Goal: Navigation & Orientation: Understand site structure

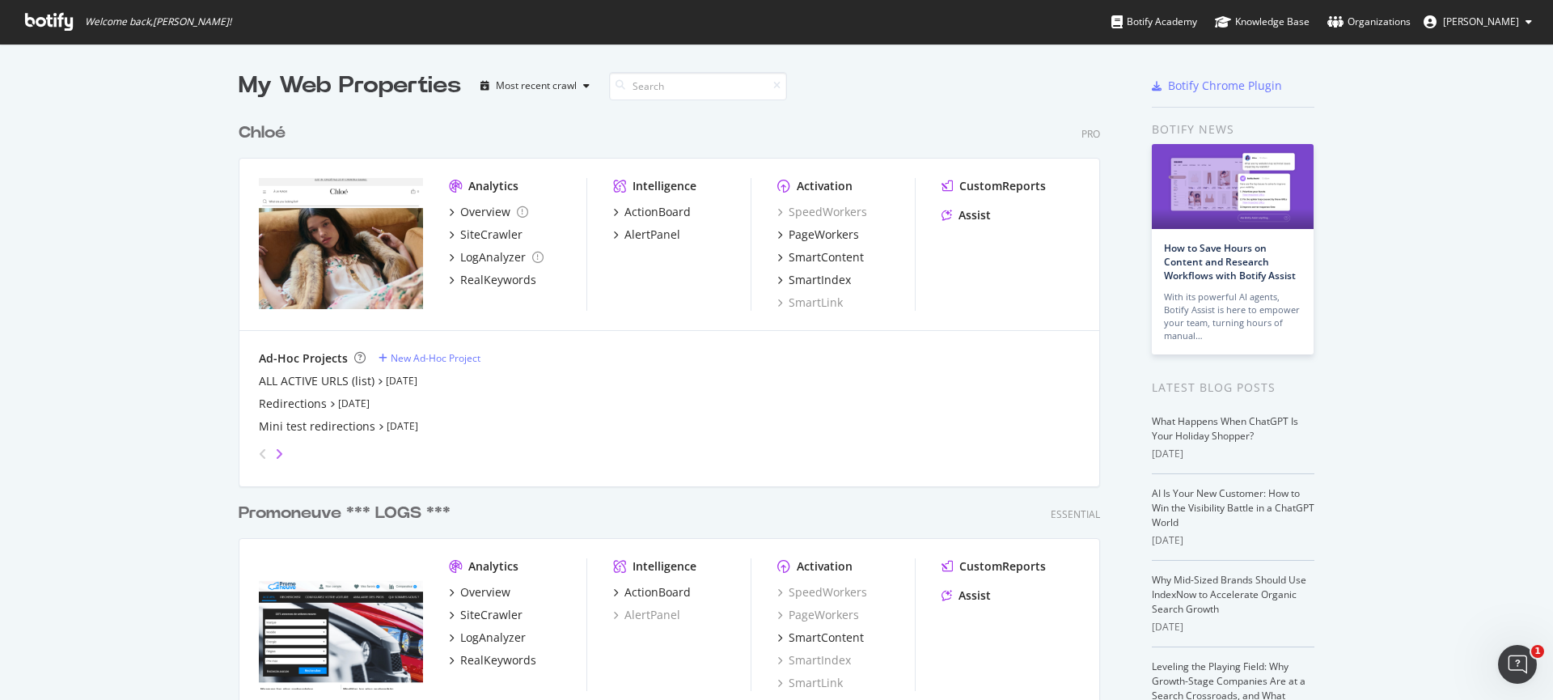
click at [275, 451] on icon "angle-right" at bounding box center [279, 453] width 8 height 13
click at [275, 447] on icon "angle-right" at bounding box center [279, 453] width 8 height 13
click at [275, 453] on icon "angle-right" at bounding box center [279, 453] width 8 height 13
click at [275, 450] on icon "angle-right" at bounding box center [279, 453] width 8 height 13
click at [259, 450] on icon "angle-left" at bounding box center [263, 453] width 8 height 13
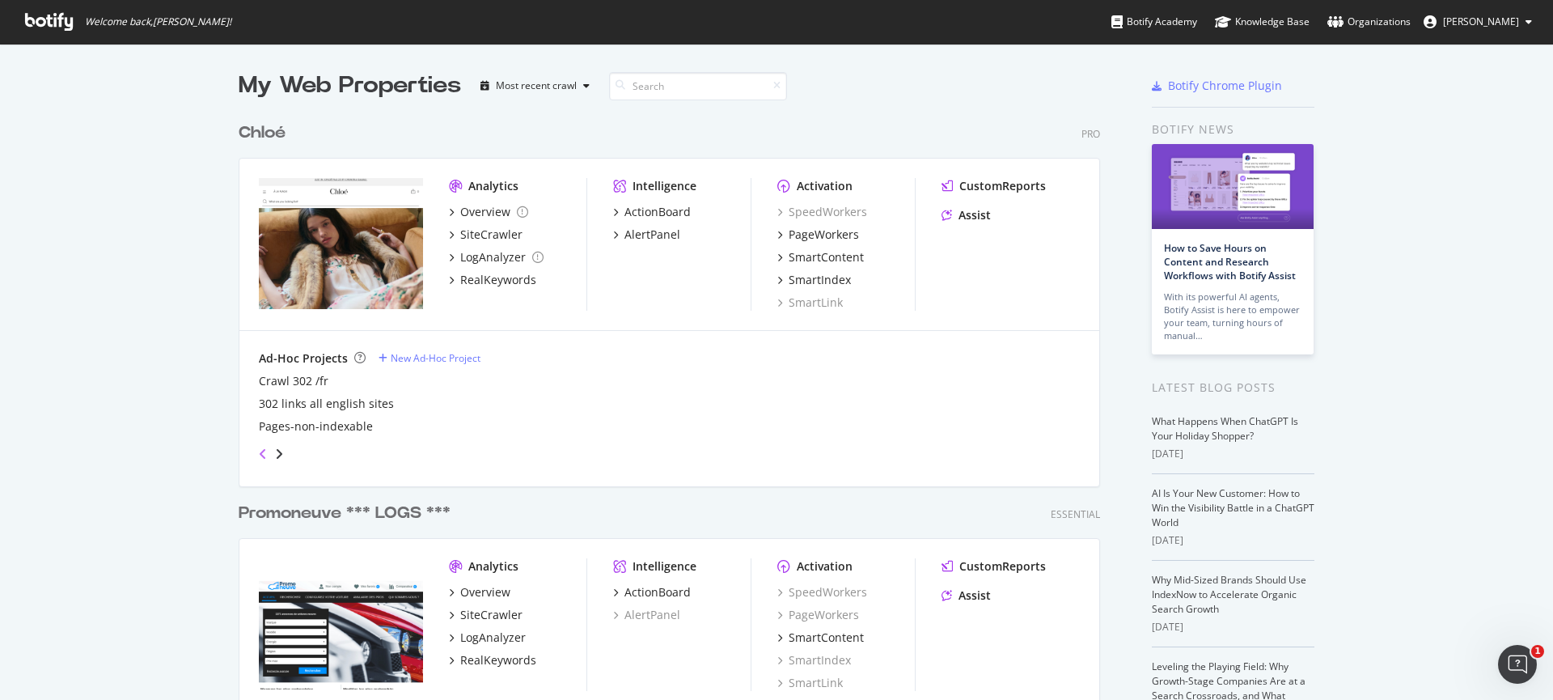
click at [259, 450] on icon "angle-left" at bounding box center [263, 453] width 8 height 13
click at [275, 450] on icon "angle-right" at bounding box center [279, 453] width 8 height 13
click at [259, 448] on icon "angle-left" at bounding box center [263, 453] width 8 height 13
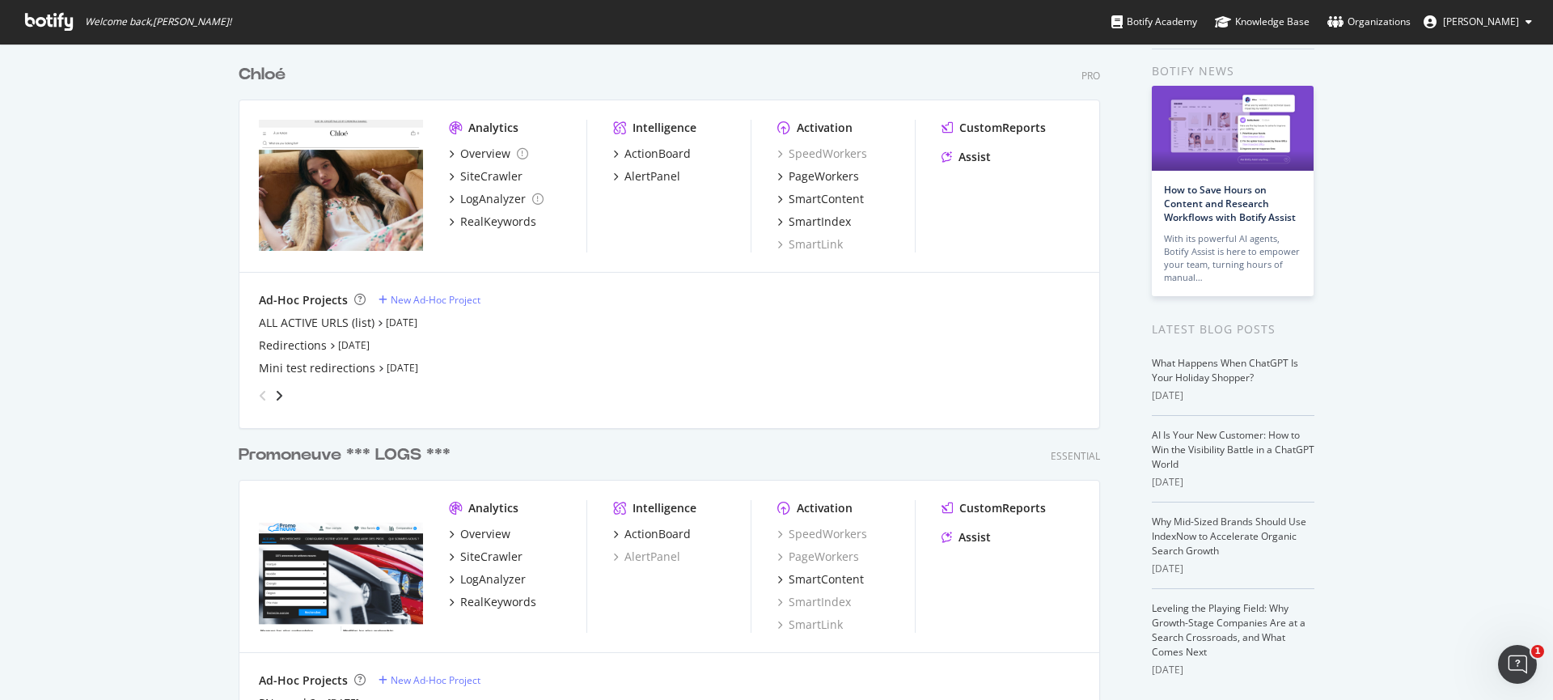
scroll to position [57, 0]
